Goal: Transaction & Acquisition: Download file/media

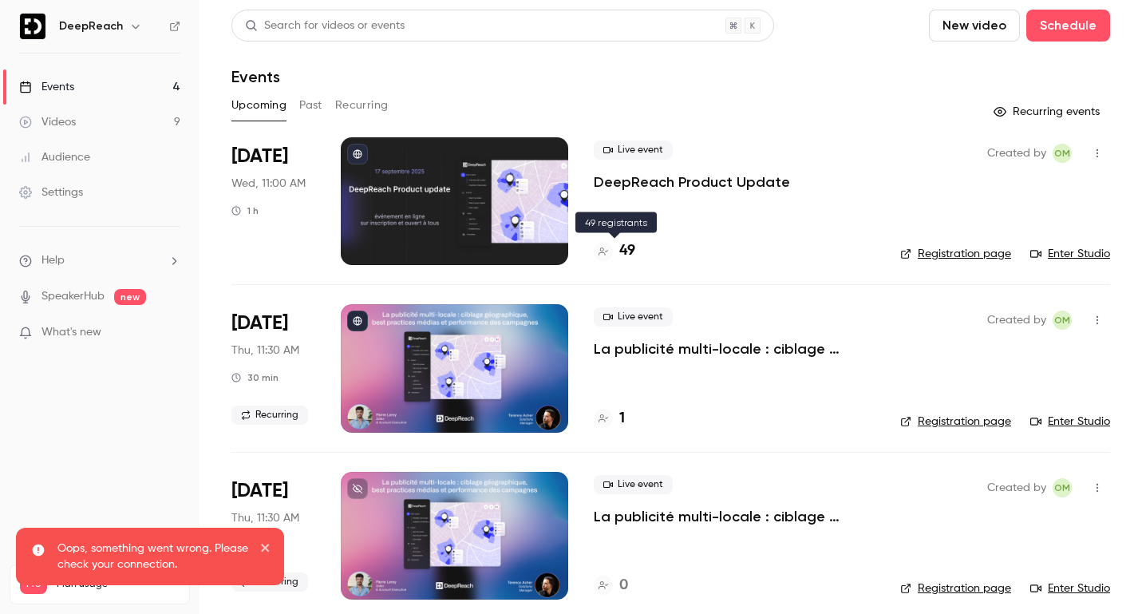
click at [630, 249] on h4 "49" at bounding box center [627, 251] width 16 height 22
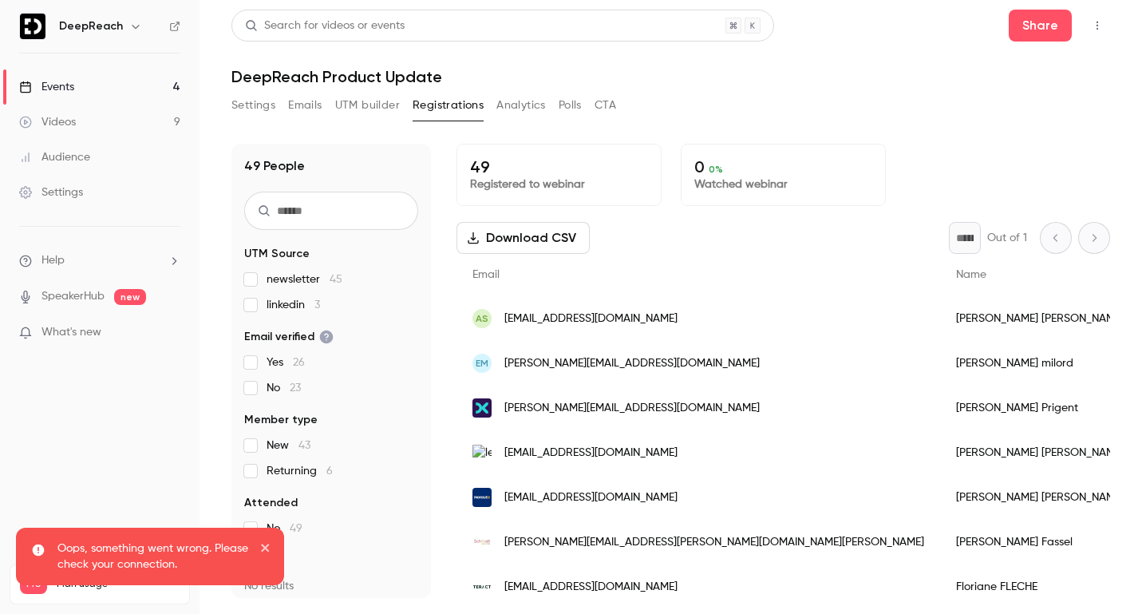
click at [543, 240] on button "Download CSV" at bounding box center [522, 238] width 133 height 32
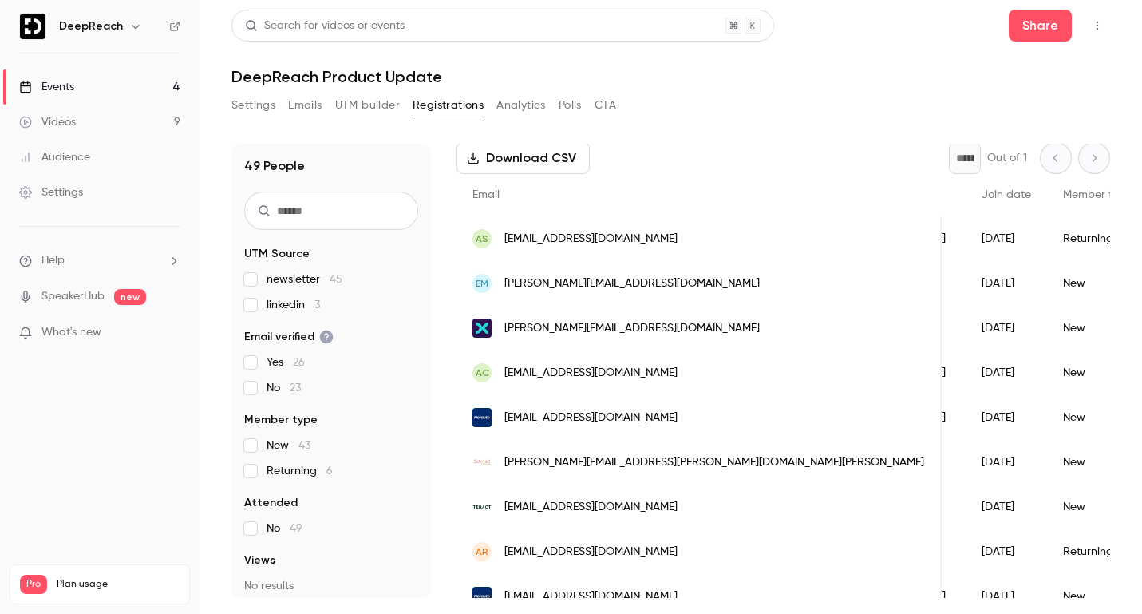
scroll to position [0, 387]
